Goal: Contribute content

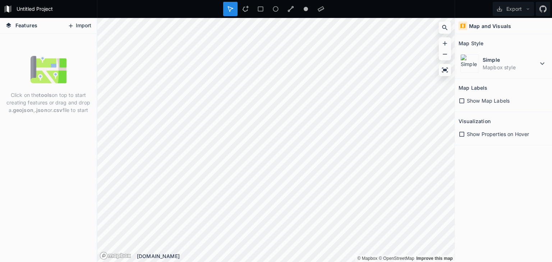
click at [74, 23] on button "Import" at bounding box center [79, 25] width 31 height 11
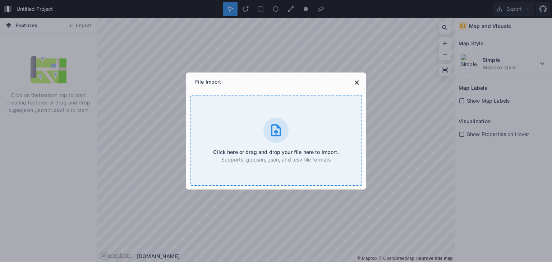
click at [262, 125] on div "Click here or drag and drop your file here to import. Supports .geojson, .json,…" at bounding box center [276, 140] width 172 height 91
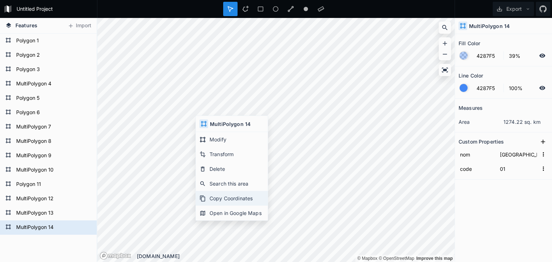
click at [224, 206] on div "Copy Coordinates" at bounding box center [232, 213] width 72 height 15
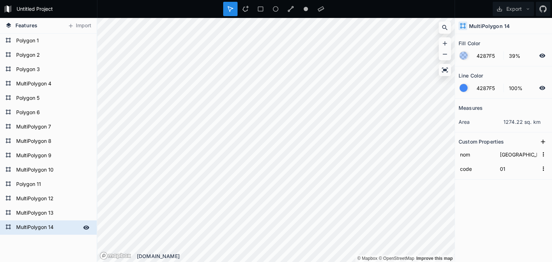
click at [39, 227] on form "MultiPolygon 14" at bounding box center [47, 227] width 67 height 11
click at [83, 227] on icon at bounding box center [86, 228] width 6 height 6
drag, startPoint x: 27, startPoint y: 229, endPoint x: 33, endPoint y: 226, distance: 6.8
click at [33, 222] on form "MultiPolygon 14" at bounding box center [47, 227] width 67 height 11
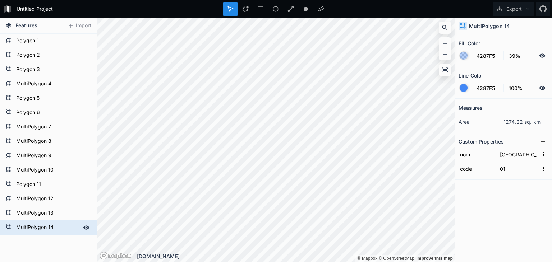
click at [32, 226] on form "MultiPolygon 14" at bounding box center [47, 227] width 67 height 11
click at [20, 251] on div "MultiPolygon 14 MultiPolygon 13 MultiPolygon 12 Polygon 11 MultiPolygon 10 Mult…" at bounding box center [48, 188] width 97 height 309
